Goal: Transaction & Acquisition: Purchase product/service

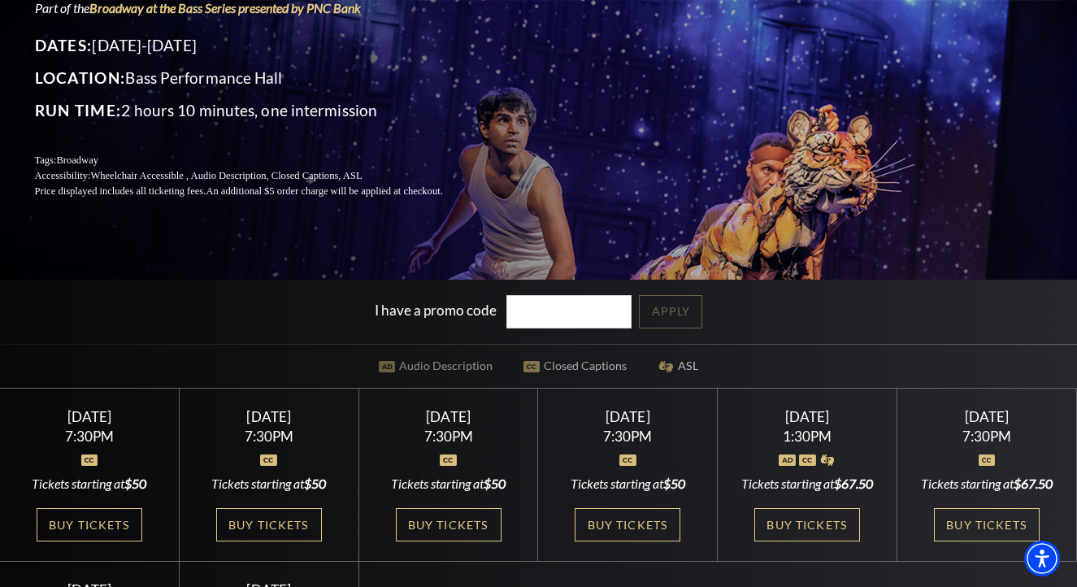
scroll to position [387, 0]
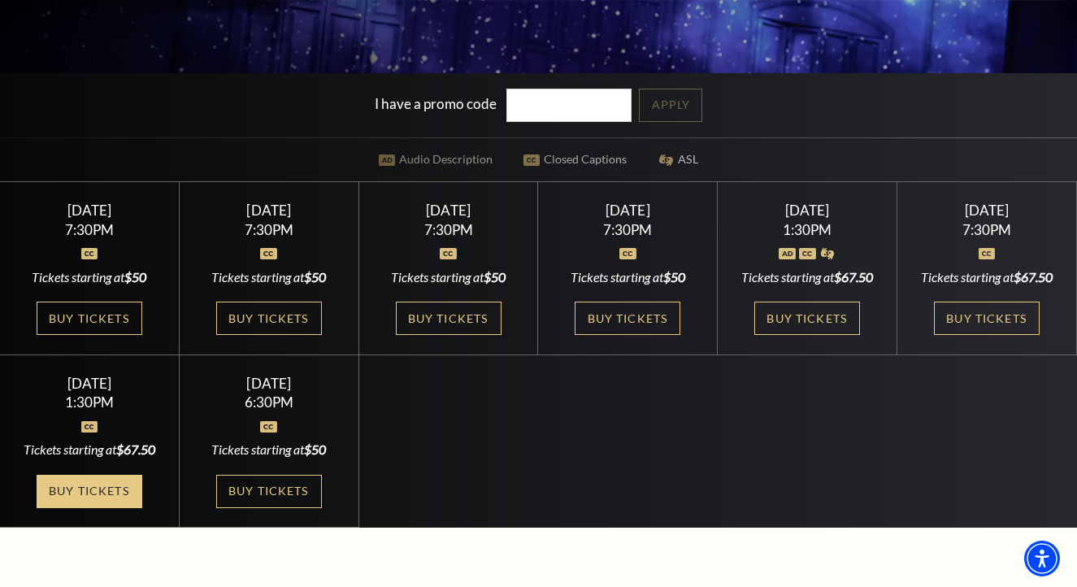
click at [81, 508] on link "Buy Tickets" at bounding box center [90, 491] width 106 height 33
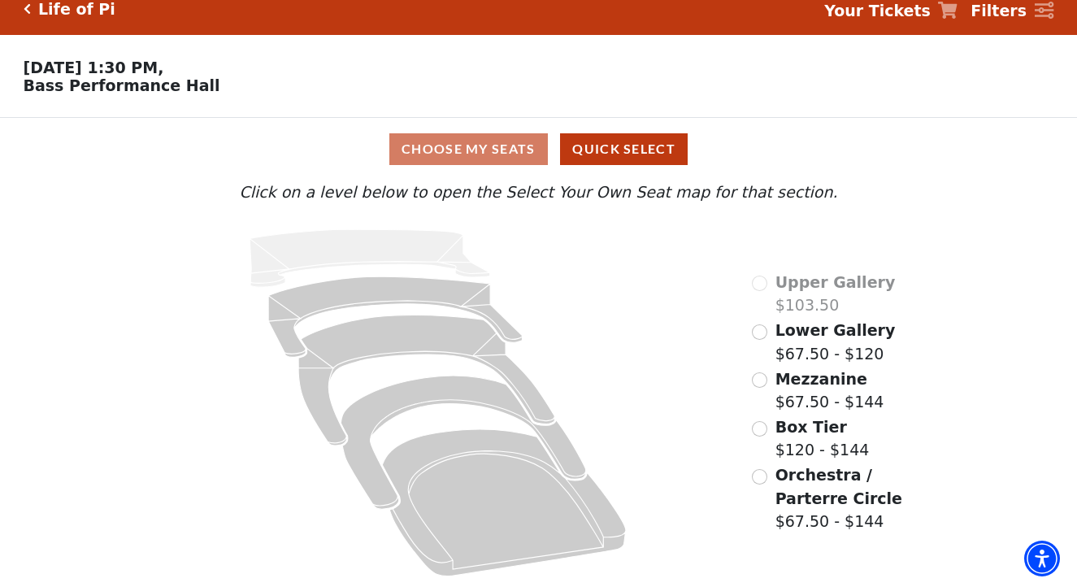
scroll to position [18, 0]
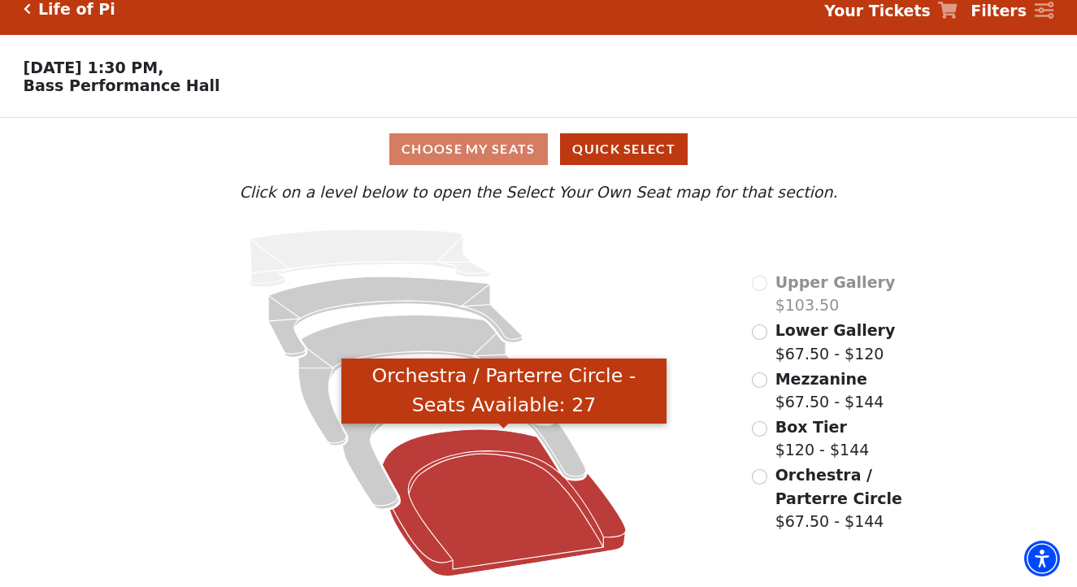
click at [458, 494] on icon "Orchestra / Parterre Circle - Seats Available: 27" at bounding box center [503, 502] width 243 height 147
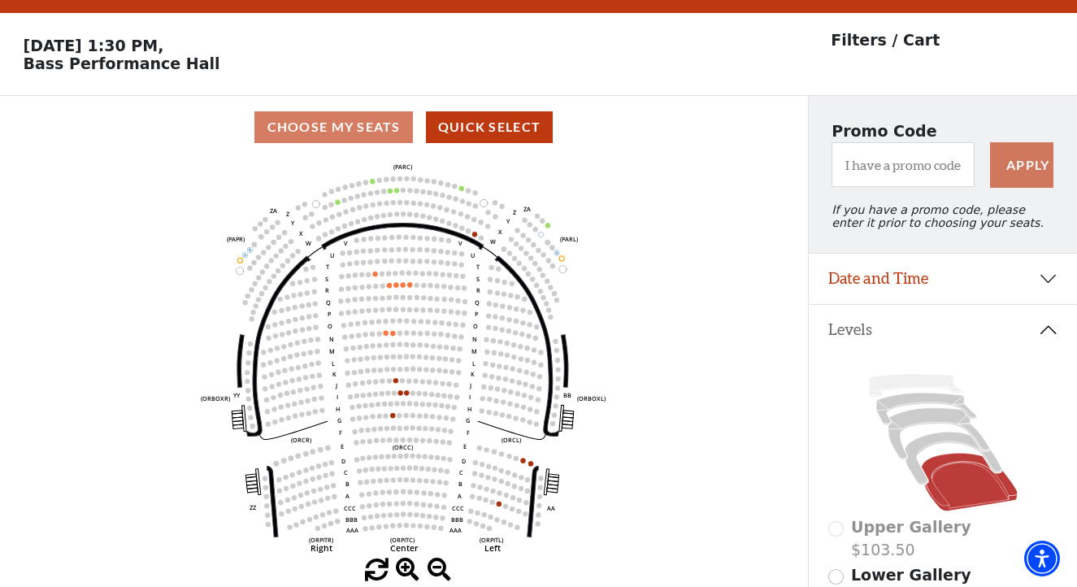
scroll to position [75, 0]
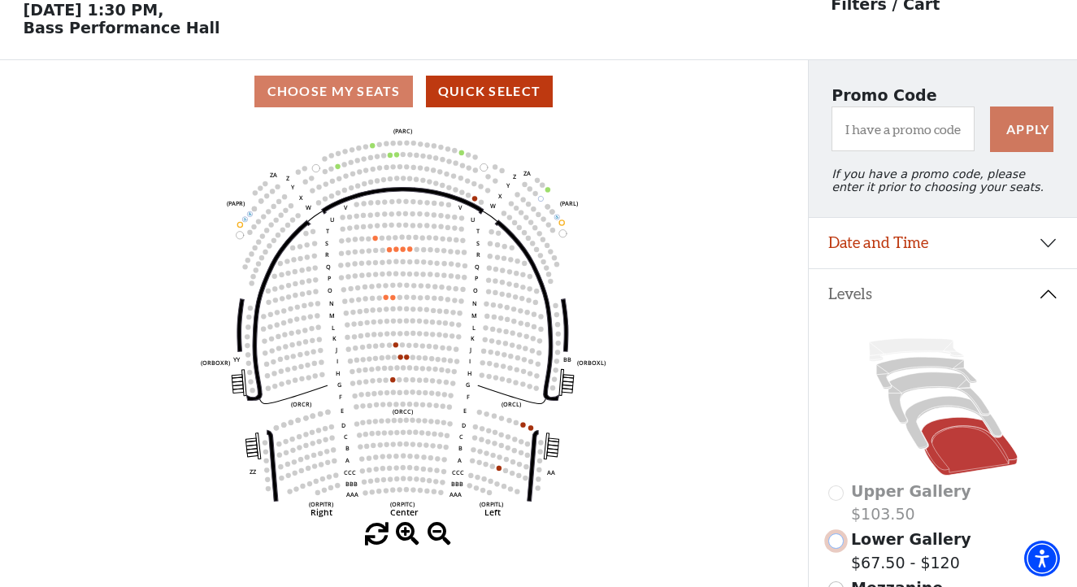
click at [838, 546] on input "Lower Gallery$67.50 - $120\a" at bounding box center [836, 540] width 15 height 15
